Goal: Task Accomplishment & Management: Manage account settings

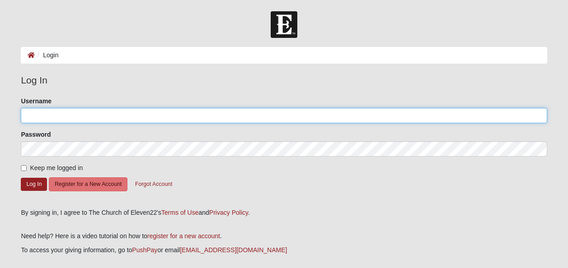
click at [146, 113] on input "Username" at bounding box center [284, 115] width 526 height 15
type input "[EMAIL_ADDRESS][DOMAIN_NAME]"
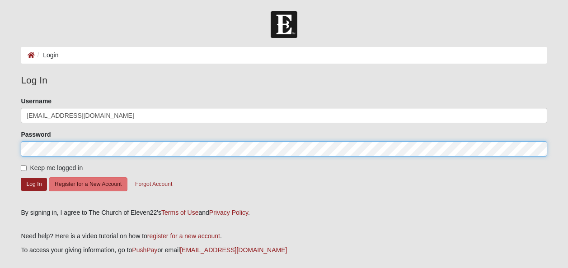
click at [21, 178] on button "Log In" at bounding box center [34, 184] width 26 height 13
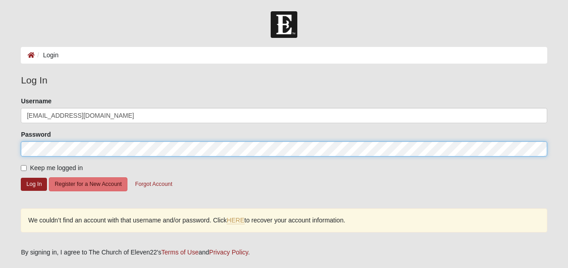
click at [0, 133] on form "Log In Login Login Error Log In Please correct the following: Username [EMAIL_A…" at bounding box center [284, 181] width 568 height 340
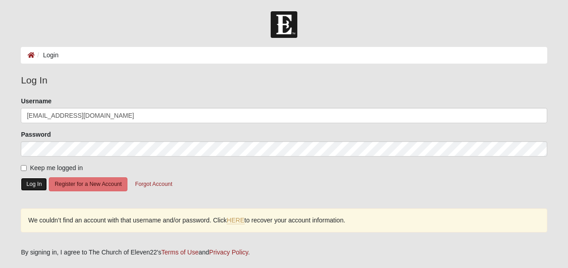
click at [34, 183] on button "Log In" at bounding box center [34, 184] width 26 height 13
drag, startPoint x: 34, startPoint y: 183, endPoint x: 91, endPoint y: 198, distance: 58.4
click at [91, 198] on form "Please correct the following: Username [EMAIL_ADDRESS][DOMAIN_NAME] Password Ke…" at bounding box center [284, 149] width 526 height 105
click at [30, 185] on button "Log In" at bounding box center [34, 184] width 26 height 13
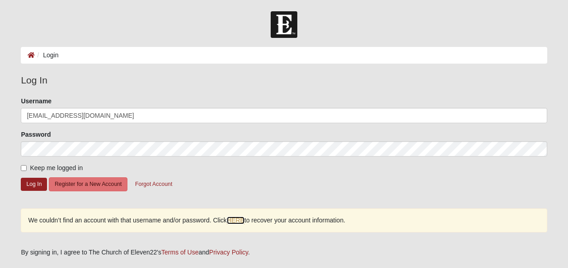
click at [236, 219] on link "HERE" at bounding box center [236, 221] width 18 height 8
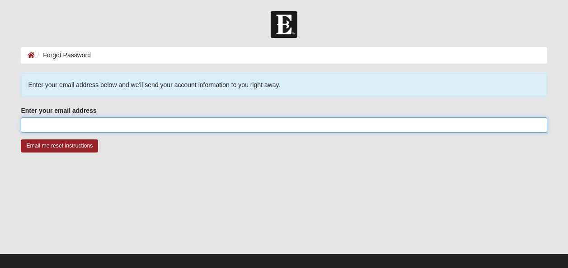
click at [126, 121] on input "Enter your email address" at bounding box center [284, 124] width 526 height 15
type input "[EMAIL_ADDRESS][DOMAIN_NAME]"
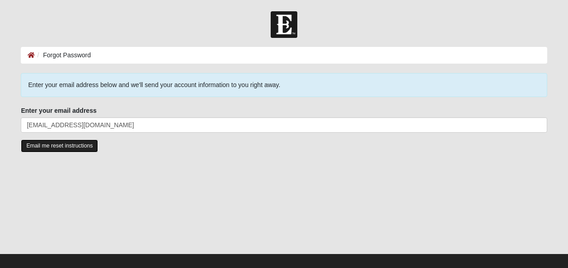
click at [77, 143] on input "Email me reset instructions" at bounding box center [59, 146] width 77 height 13
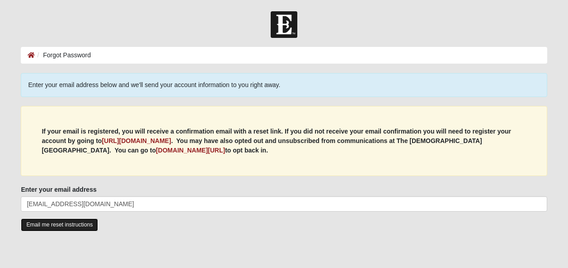
click at [74, 223] on input "Email me reset instructions" at bounding box center [59, 225] width 77 height 13
